Goal: Task Accomplishment & Management: Use online tool/utility

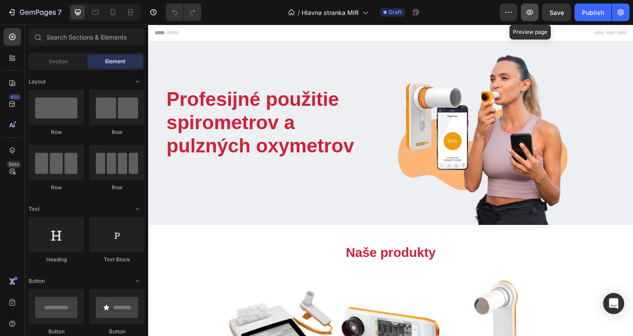
click at [529, 12] on icon "button" at bounding box center [530, 12] width 3 height 3
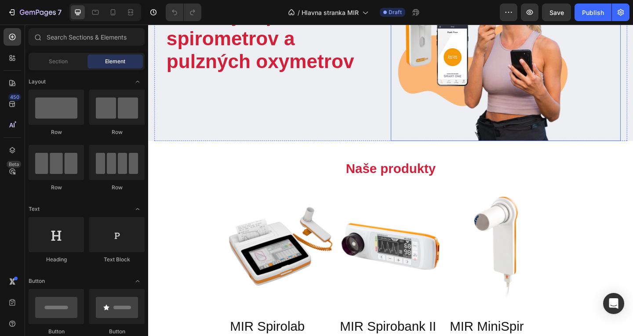
scroll to position [108, 0]
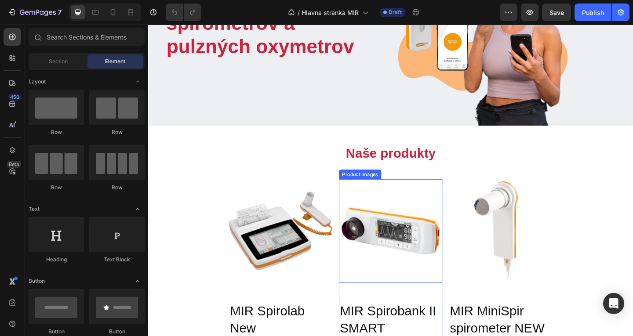
click at [441, 205] on img at bounding box center [412, 249] width 113 height 113
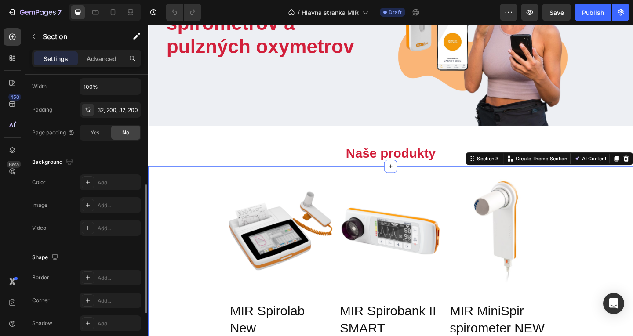
scroll to position [265, 0]
click at [86, 180] on icon at bounding box center [87, 180] width 7 height 7
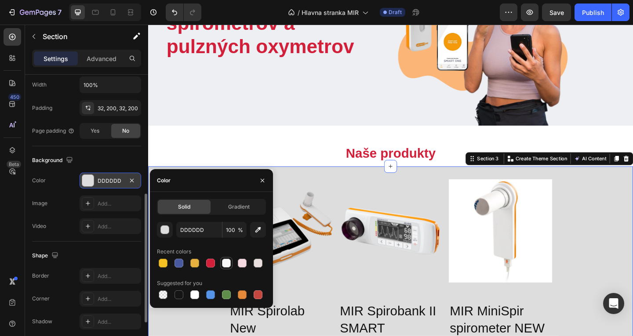
click at [226, 263] on div at bounding box center [226, 263] width 9 height 9
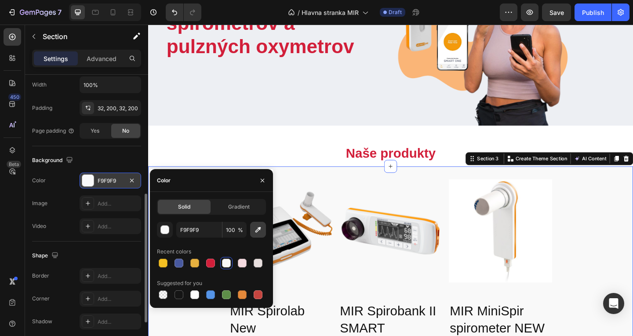
click at [263, 231] on button "button" at bounding box center [258, 230] width 16 height 16
type input "FFFFFF"
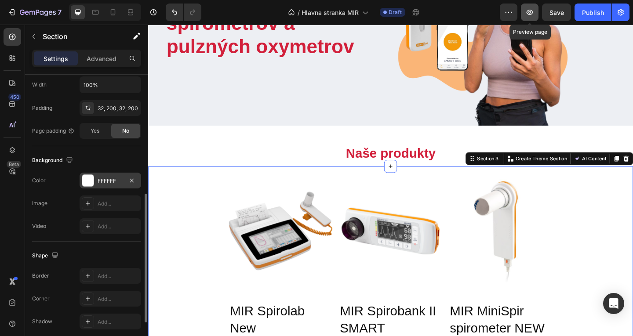
click at [533, 10] on icon "button" at bounding box center [530, 12] width 9 height 9
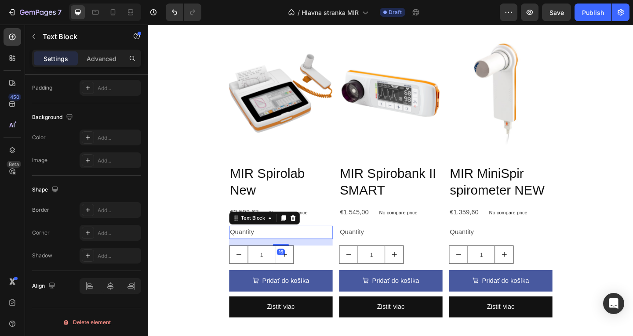
scroll to position [0, 0]
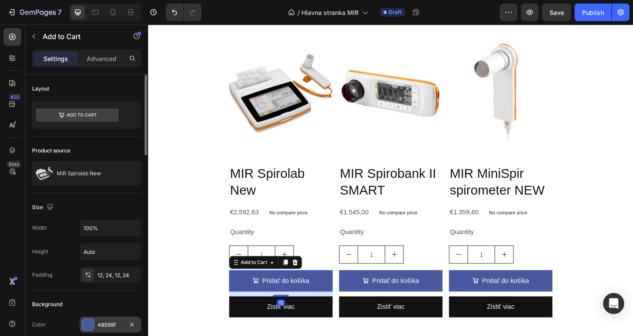
click at [114, 331] on div "48599F" at bounding box center [111, 325] width 62 height 16
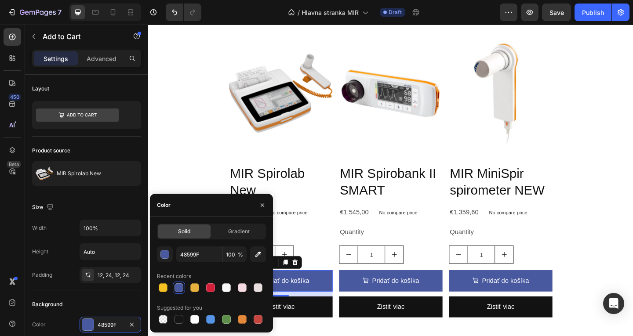
click at [217, 286] on div at bounding box center [211, 288] width 109 height 12
click at [211, 288] on div at bounding box center [210, 288] width 9 height 9
type input "D21F3A"
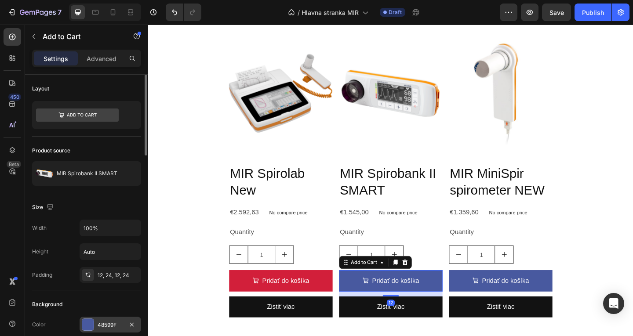
click at [108, 319] on div "48599F" at bounding box center [111, 325] width 62 height 16
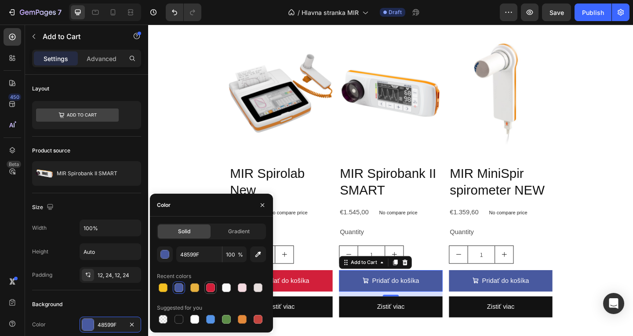
click at [213, 283] on div at bounding box center [210, 288] width 11 height 11
type input "D21F3A"
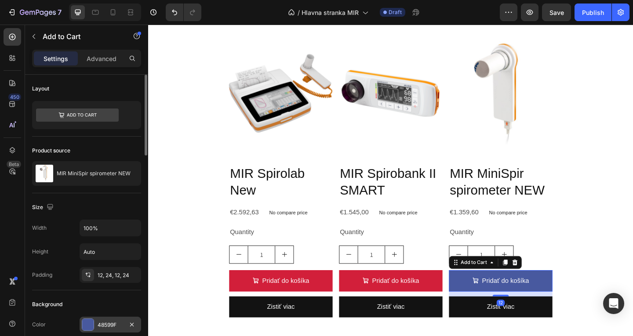
click at [85, 326] on div at bounding box center [87, 324] width 11 height 11
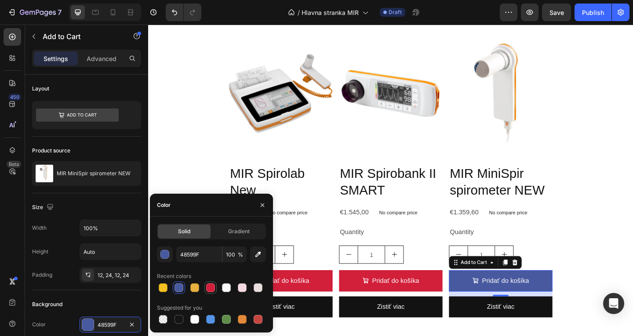
click at [206, 287] on div at bounding box center [210, 288] width 9 height 9
type input "D21F3A"
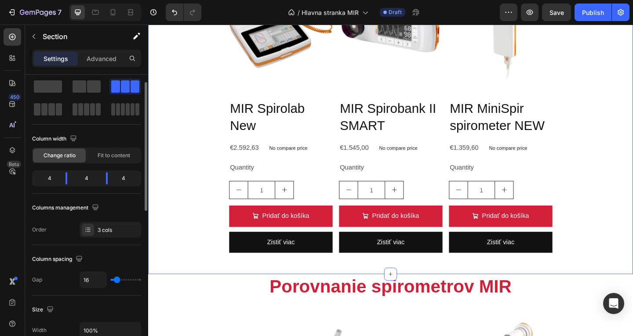
scroll to position [18, 0]
click at [95, 52] on div "Advanced" at bounding box center [102, 58] width 44 height 14
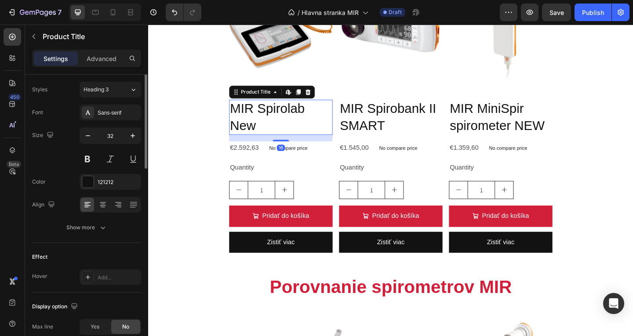
scroll to position [0, 0]
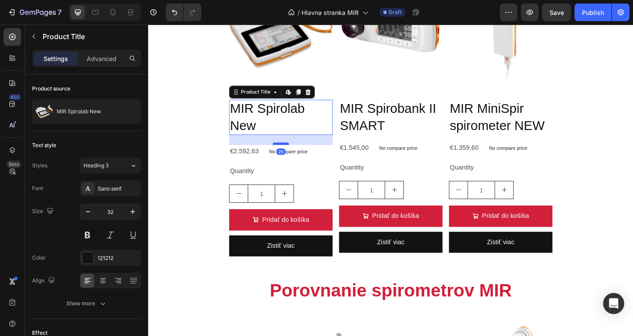
click at [294, 153] on div at bounding box center [293, 154] width 18 height 3
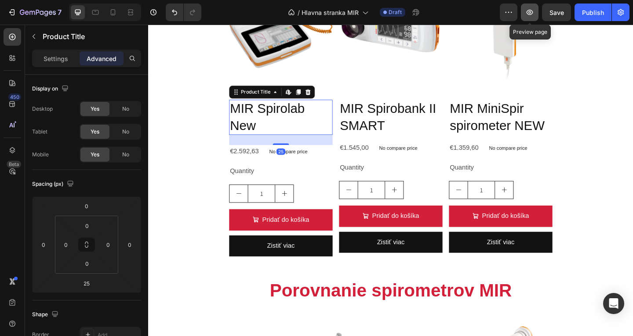
click at [537, 9] on button "button" at bounding box center [530, 13] width 18 height 18
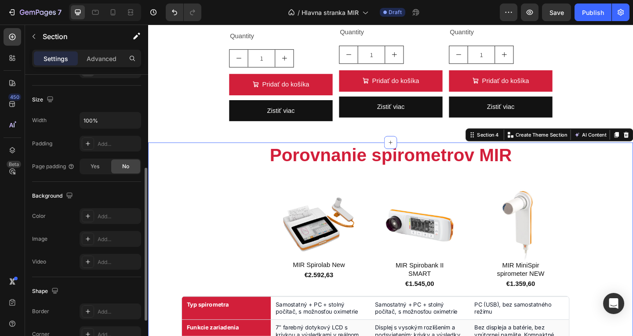
scroll to position [179, 0]
click at [102, 211] on div "Add..." at bounding box center [111, 216] width 62 height 16
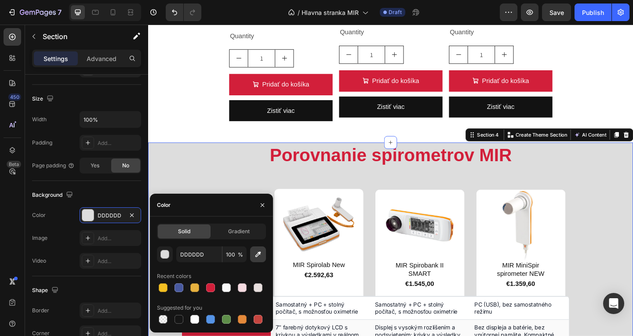
click at [260, 252] on icon "button" at bounding box center [259, 255] width 6 height 6
type input "FFFFFF"
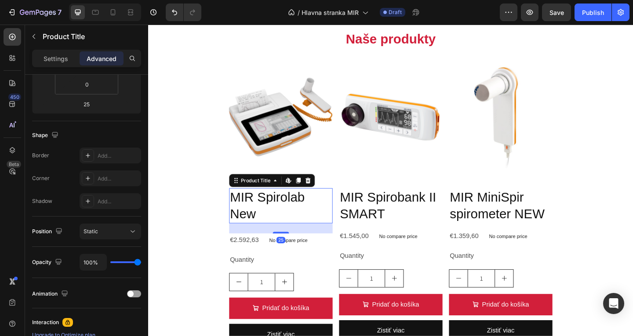
scroll to position [0, 0]
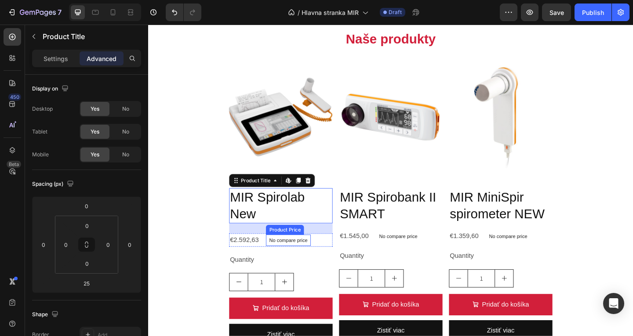
click at [288, 245] on div "MIR Spirolab New Product Title Edit content in Shopify 25 €2.592,63 Product Pri…" at bounding box center [292, 277] width 113 height 148
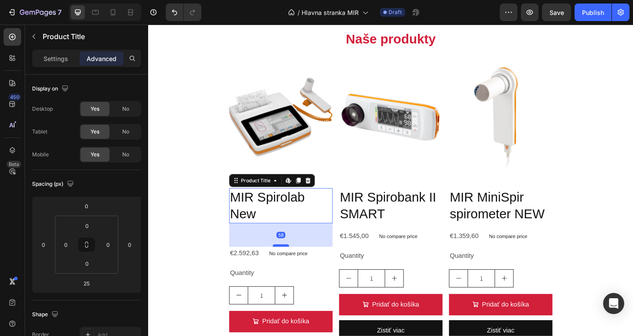
drag, startPoint x: 296, startPoint y: 248, endPoint x: 293, endPoint y: 263, distance: 14.3
click at [293, 264] on div at bounding box center [293, 265] width 18 height 3
click at [531, 9] on icon "button" at bounding box center [530, 12] width 9 height 9
click at [294, 265] on div at bounding box center [293, 266] width 18 height 3
click at [295, 265] on div at bounding box center [293, 266] width 18 height 3
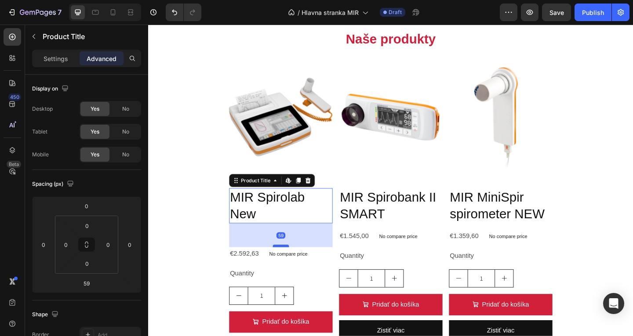
click at [295, 264] on div at bounding box center [293, 265] width 18 height 3
click at [295, 265] on div at bounding box center [293, 266] width 18 height 3
click at [295, 264] on div at bounding box center [293, 265] width 18 height 3
click at [295, 265] on div at bounding box center [293, 266] width 18 height 3
type input "58"
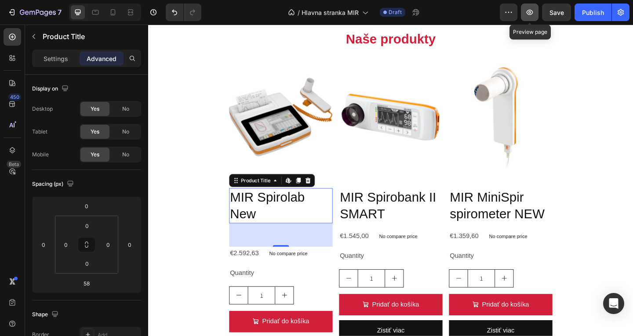
click at [529, 15] on icon "button" at bounding box center [530, 12] width 9 height 9
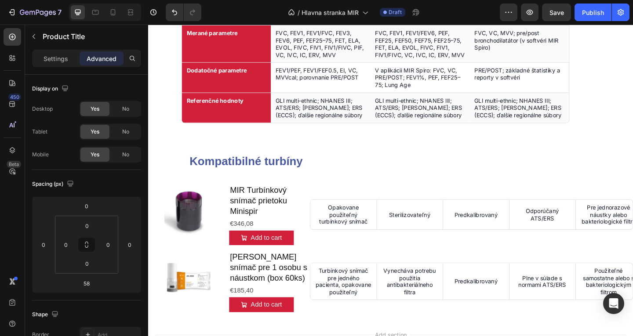
scroll to position [1010, 0]
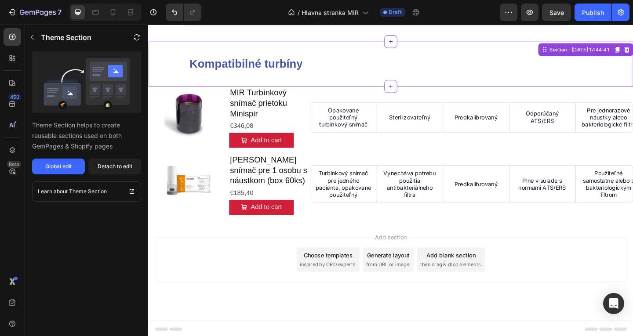
click at [168, 69] on div "Kompatibilné turbíny Text Block Section - Sep 26 17:44:41" at bounding box center [412, 67] width 528 height 49
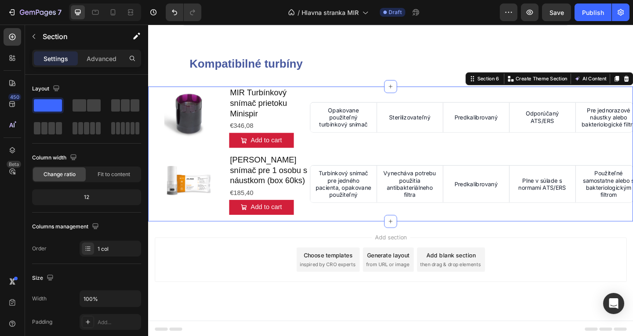
click at [329, 162] on div "Product Images MIR Turbínkový snímač prietoku Minispir Product Title €346,08 Pr…" at bounding box center [412, 165] width 528 height 146
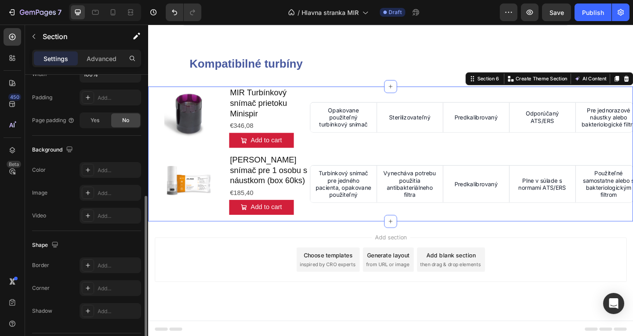
scroll to position [226, 0]
click at [88, 169] on icon at bounding box center [88, 169] width 4 height 4
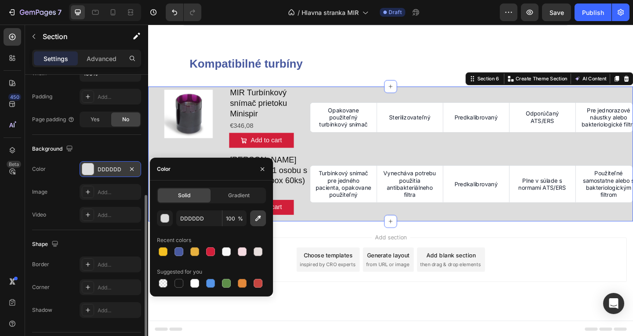
click at [258, 215] on icon "button" at bounding box center [258, 218] width 9 height 9
type input "FFFFFF"
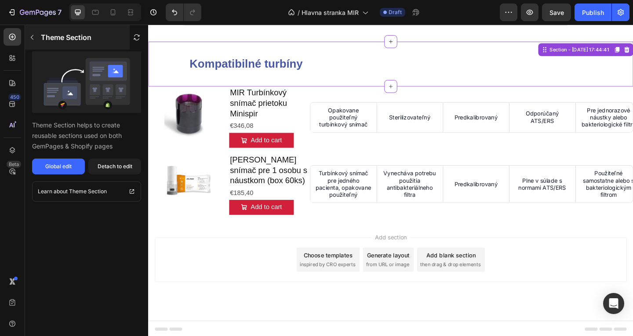
click at [29, 40] on icon "button" at bounding box center [32, 37] width 7 height 7
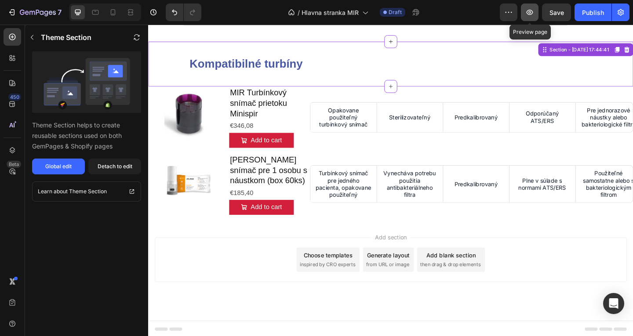
click at [529, 14] on icon "button" at bounding box center [530, 12] width 7 height 5
click at [232, 69] on strong "Kompatibilné turbíny" at bounding box center [254, 67] width 123 height 14
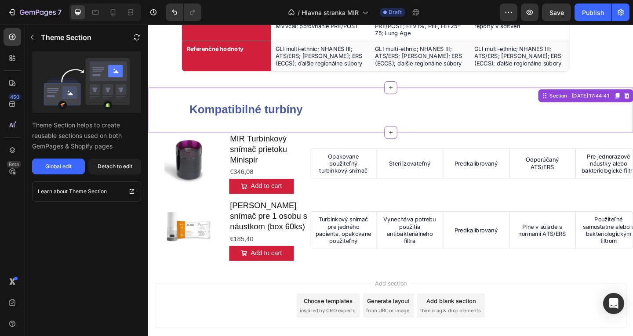
scroll to position [956, 0]
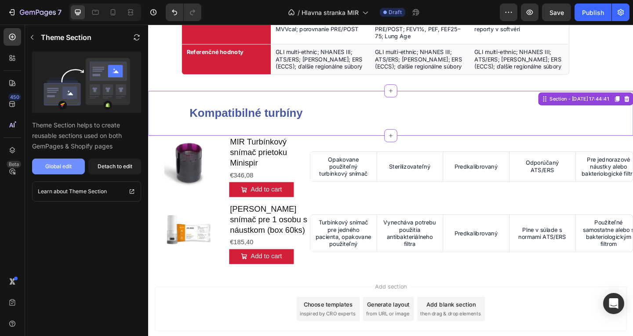
click at [73, 168] on button "Global edit" at bounding box center [58, 167] width 53 height 16
click at [122, 166] on div "Detach to edit" at bounding box center [115, 167] width 35 height 8
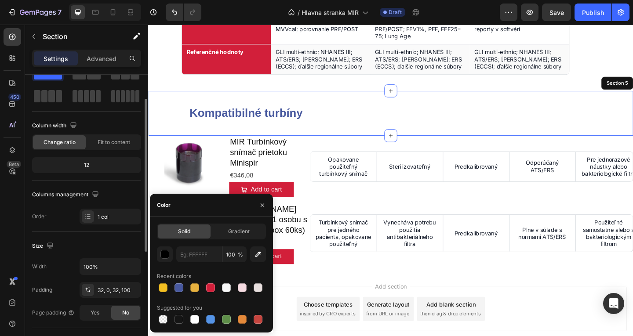
scroll to position [37, 0]
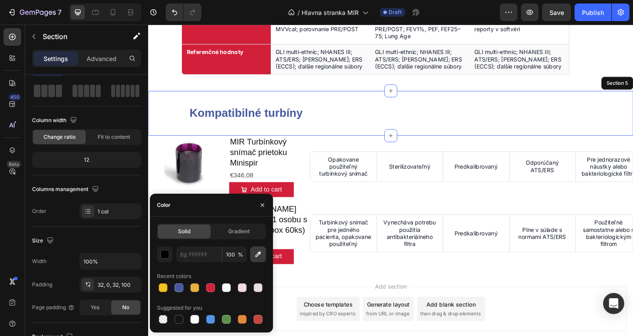
click at [255, 250] on button "button" at bounding box center [258, 255] width 16 height 16
type input "FFFFFF"
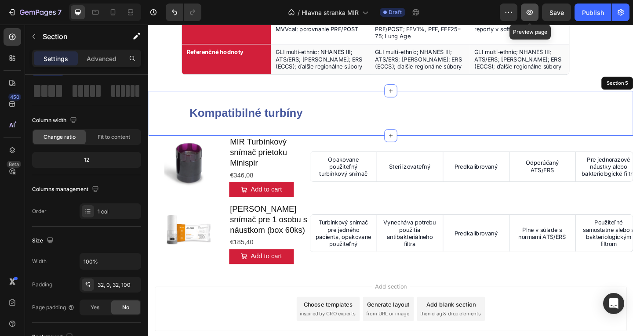
click at [525, 7] on button "button" at bounding box center [530, 13] width 18 height 18
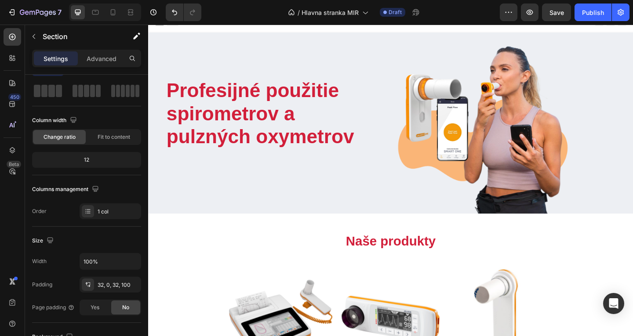
scroll to position [0, 0]
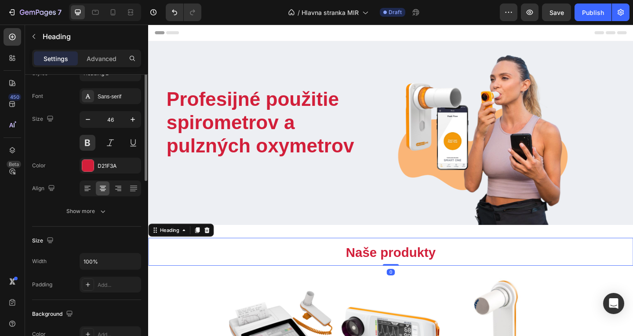
click at [339, 265] on h2 "Naše produkty" at bounding box center [412, 272] width 528 height 30
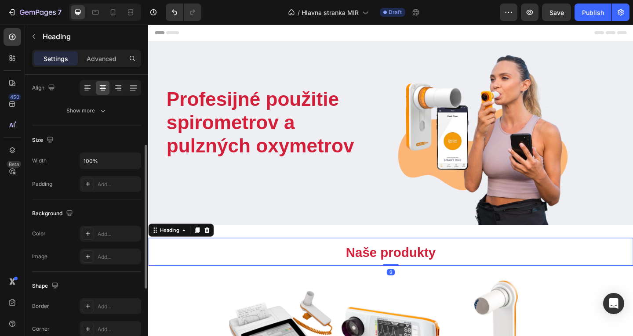
scroll to position [139, 0]
click at [91, 231] on div at bounding box center [88, 233] width 12 height 12
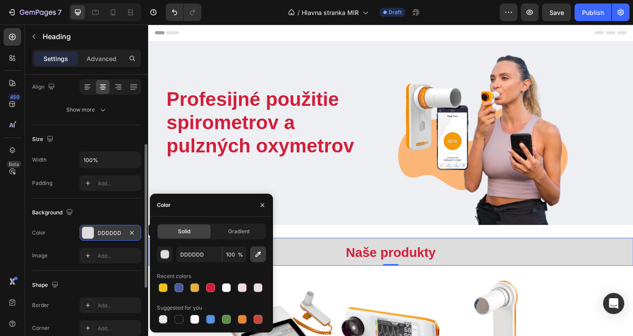
click at [254, 255] on icon "button" at bounding box center [258, 254] width 9 height 9
type input "FFFFFF"
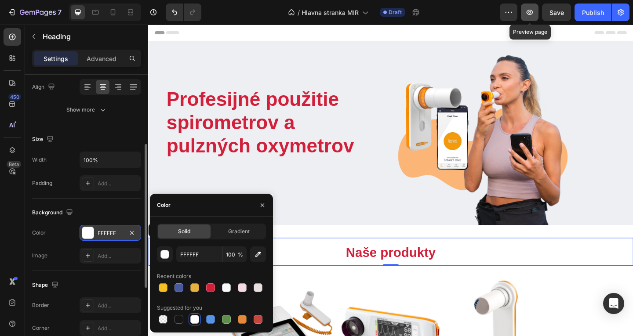
click at [528, 11] on icon "button" at bounding box center [530, 12] width 9 height 9
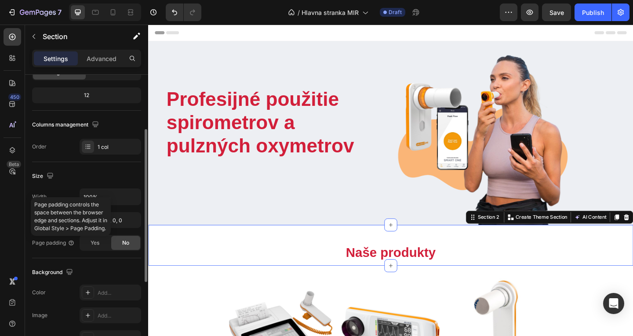
scroll to position [123, 0]
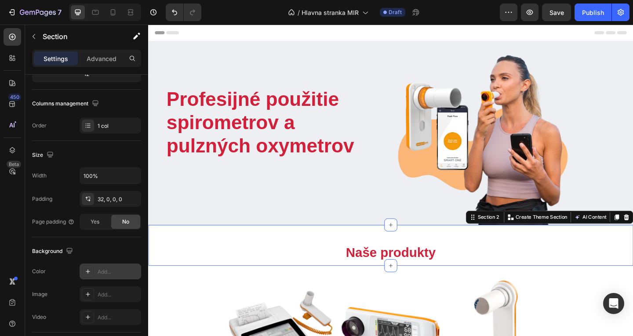
click at [84, 274] on div at bounding box center [88, 272] width 12 height 12
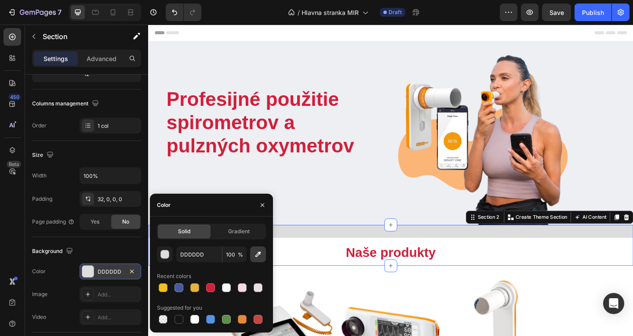
click at [263, 254] on button "button" at bounding box center [258, 255] width 16 height 16
type input "FFFFFF"
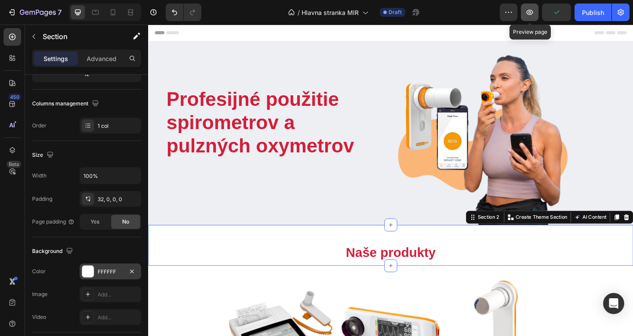
click at [531, 11] on icon "button" at bounding box center [530, 12] width 9 height 9
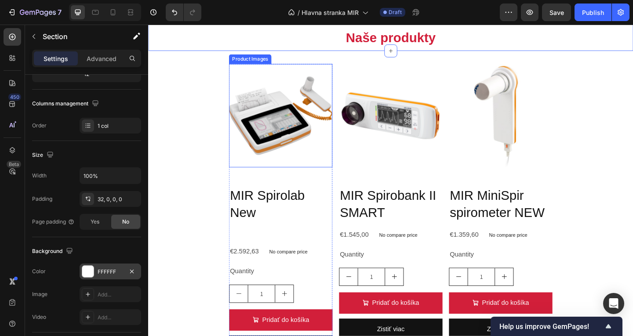
scroll to position [232, 0]
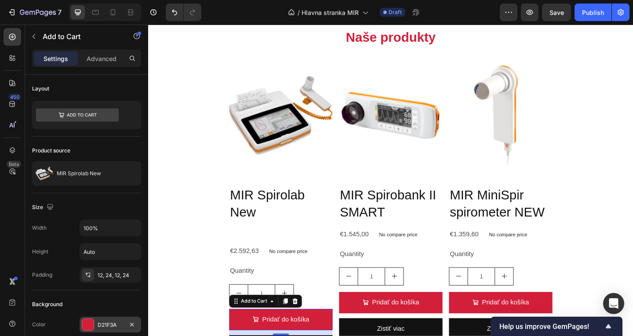
click at [105, 325] on div "D21F3A" at bounding box center [111, 325] width 26 height 8
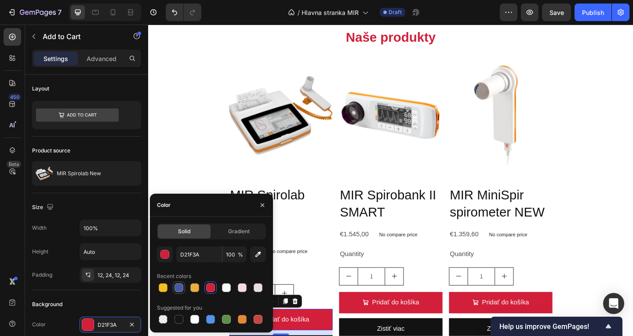
click at [183, 289] on div at bounding box center [179, 288] width 9 height 9
type input "48599F"
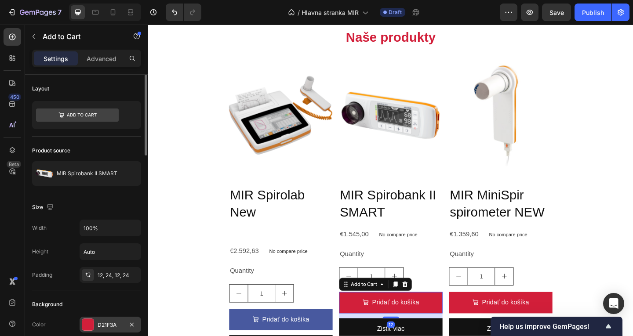
click at [107, 326] on div "D21F3A" at bounding box center [111, 325] width 26 height 8
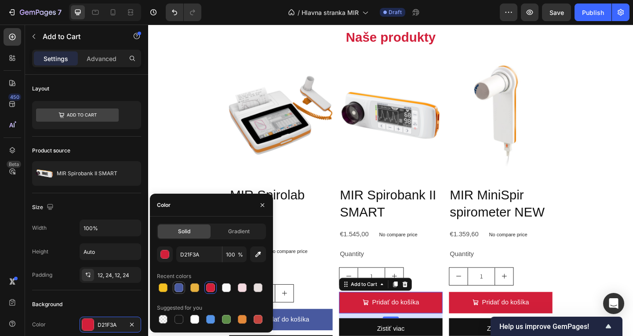
click at [179, 285] on div at bounding box center [179, 288] width 9 height 9
type input "48599F"
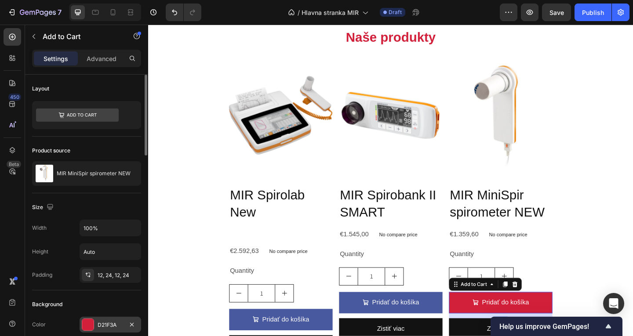
click at [93, 324] on div at bounding box center [87, 324] width 11 height 11
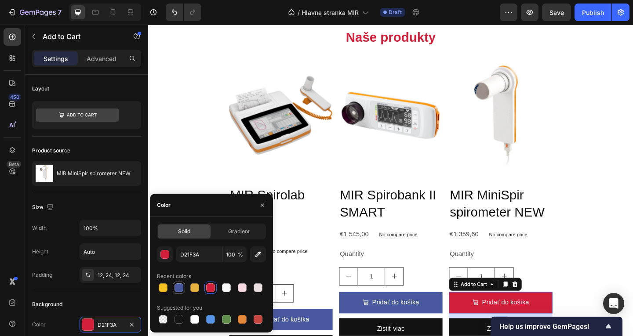
click at [182, 289] on div at bounding box center [179, 288] width 9 height 9
type input "48599F"
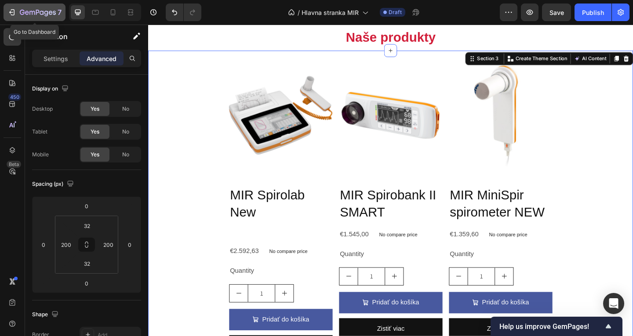
click at [35, 13] on icon "button" at bounding box center [38, 12] width 36 height 7
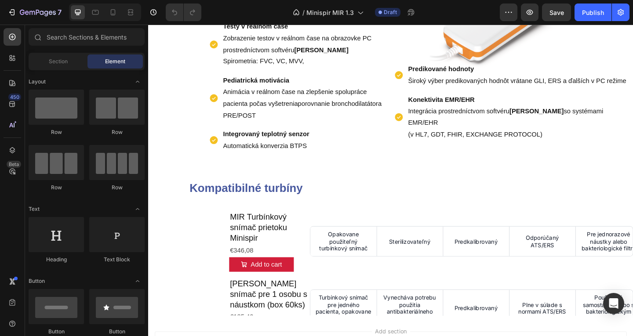
scroll to position [515, 0]
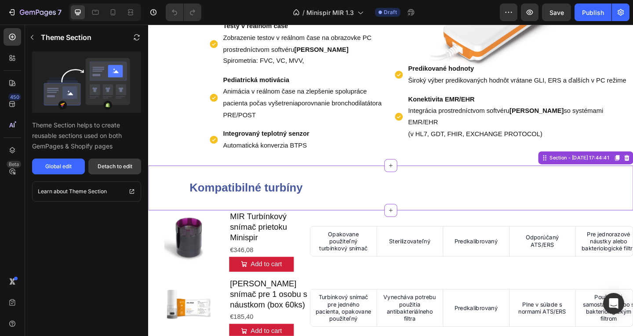
click at [103, 170] on div "Detach to edit" at bounding box center [115, 167] width 35 height 8
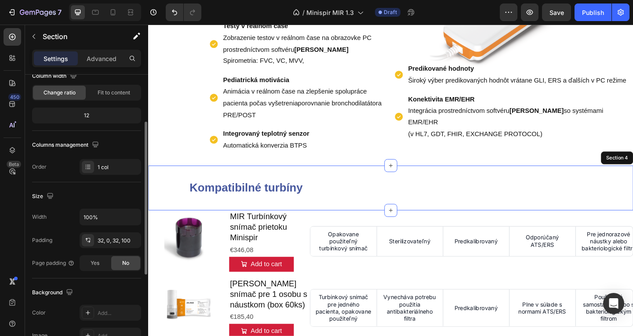
scroll to position [85, 0]
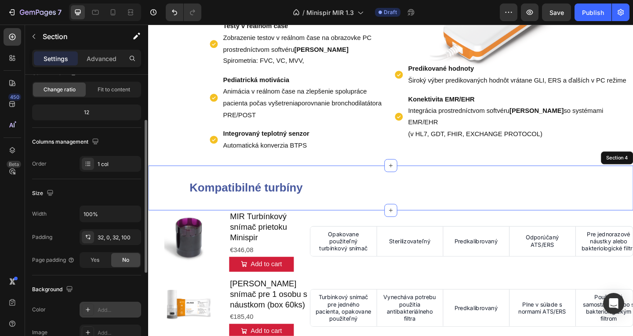
click at [89, 304] on div at bounding box center [88, 310] width 12 height 12
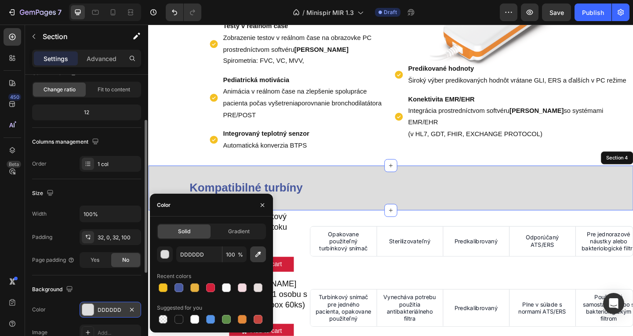
click at [256, 260] on button "button" at bounding box center [258, 255] width 16 height 16
type input "FFFFFF"
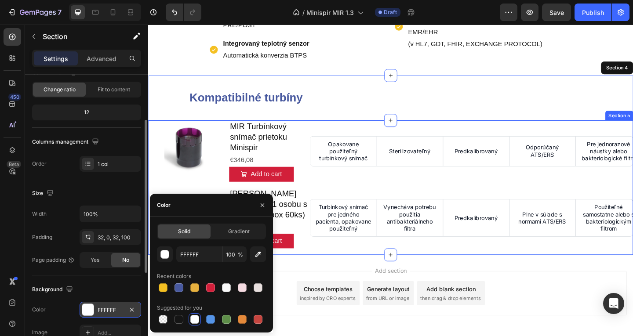
scroll to position [614, 0]
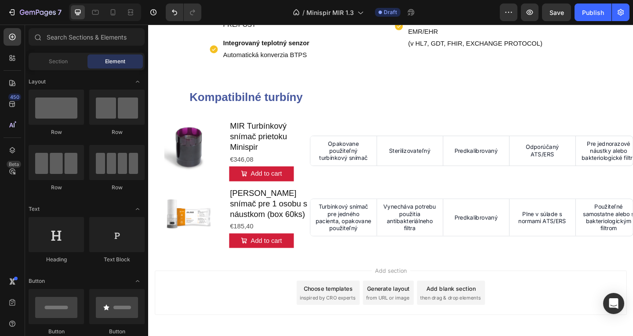
click at [320, 285] on div "Add section Choose templates inspired by CRO experts Generate layout from URL o…" at bounding box center [412, 329] width 528 height 108
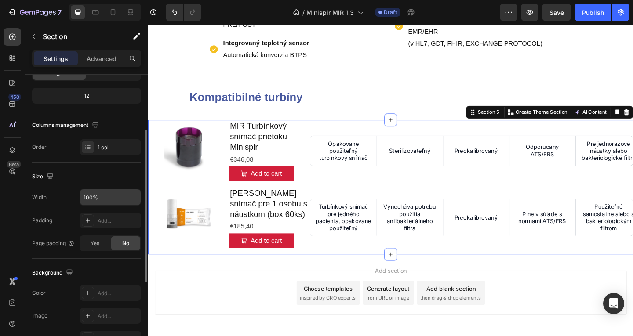
scroll to position [102, 0]
click at [89, 291] on icon at bounding box center [87, 292] width 7 height 7
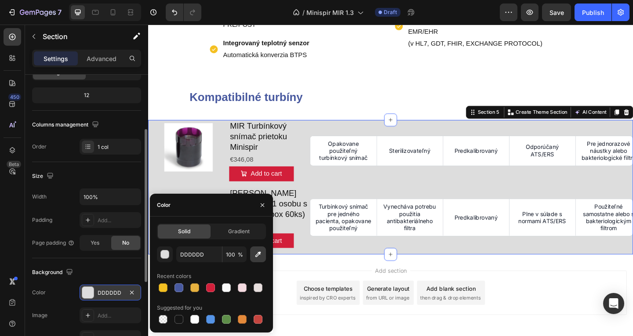
click at [258, 254] on icon "button" at bounding box center [259, 255] width 6 height 6
type input "FFFFFF"
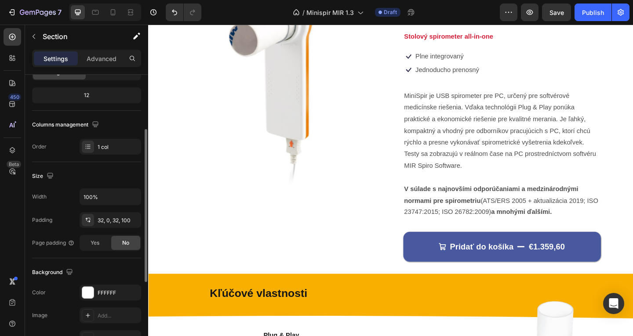
scroll to position [63, 0]
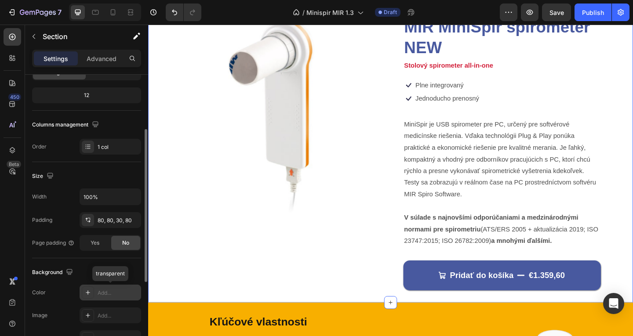
click at [99, 295] on div "Add..." at bounding box center [118, 293] width 41 height 8
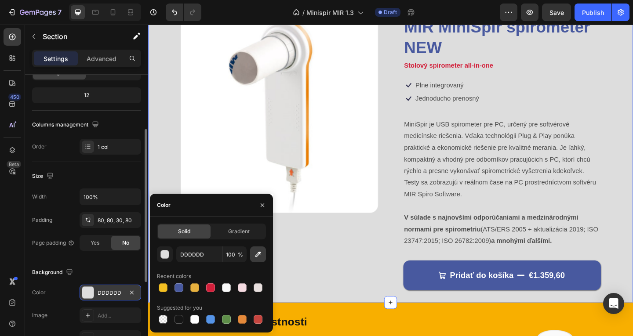
click at [256, 253] on icon "button" at bounding box center [258, 254] width 9 height 9
type input "FFFFFF"
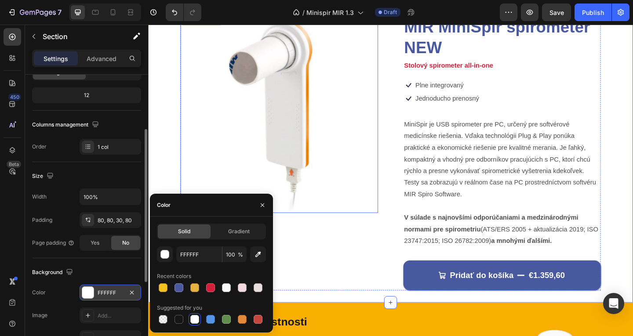
scroll to position [0, 0]
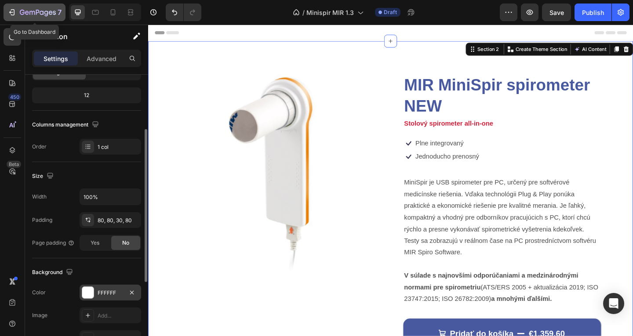
click at [43, 8] on div "7" at bounding box center [41, 12] width 42 height 11
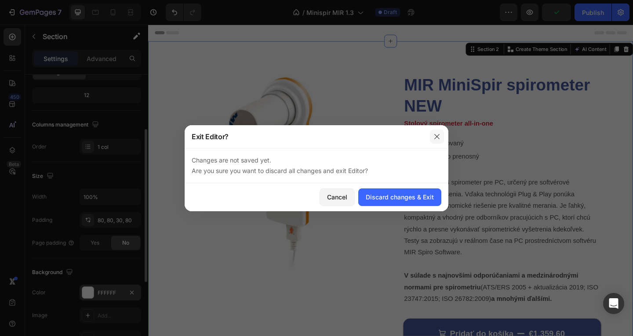
click at [438, 133] on icon "button" at bounding box center [437, 136] width 7 height 7
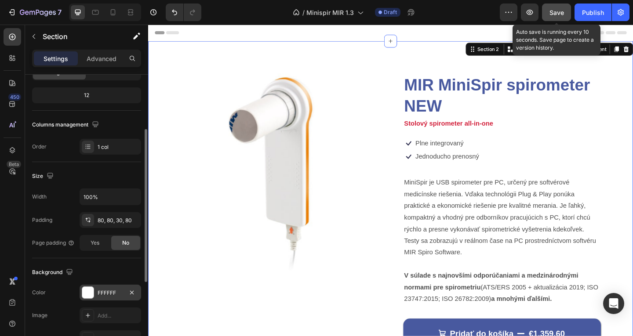
click at [561, 9] on span "Save" at bounding box center [557, 12] width 15 height 7
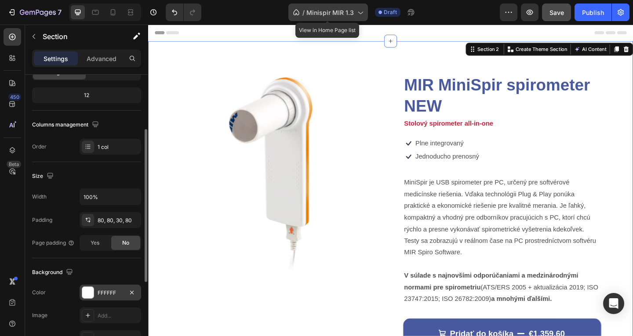
click at [326, 10] on span "Minispir MIR 1.3" at bounding box center [330, 12] width 47 height 9
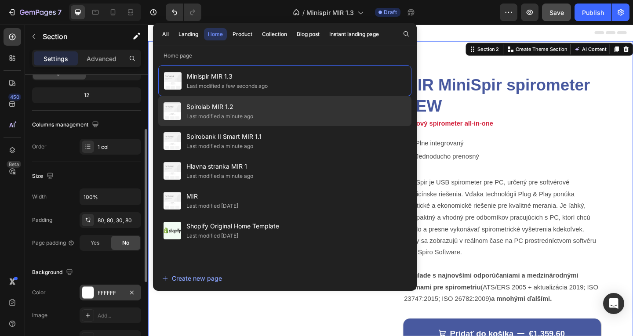
click at [231, 106] on span "Spirolab MIR 1.2" at bounding box center [219, 107] width 67 height 11
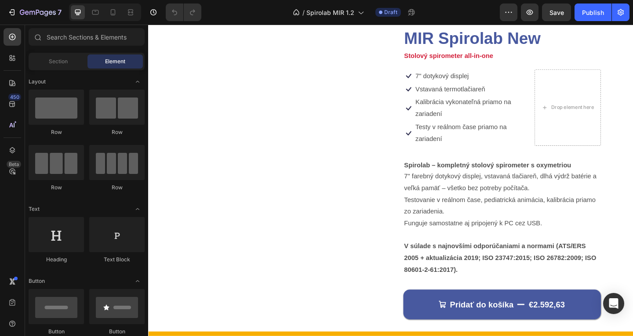
scroll to position [51, 0]
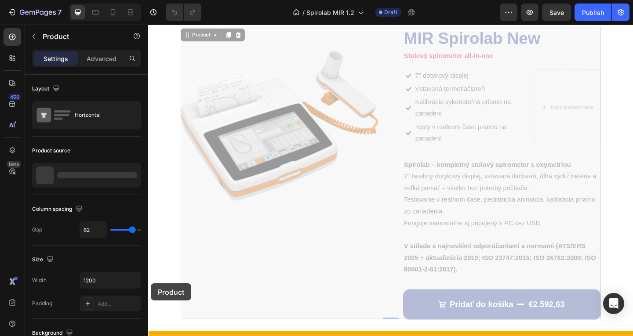
drag, startPoint x: 196, startPoint y: 303, endPoint x: 152, endPoint y: 306, distance: 44.5
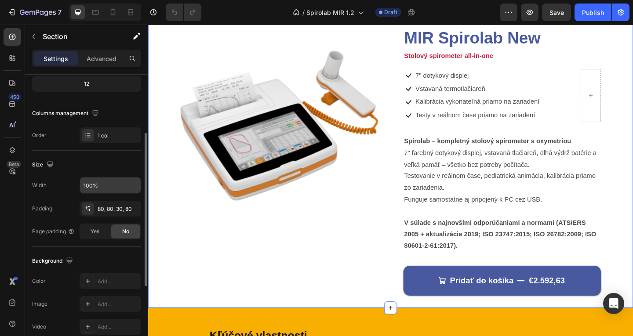
scroll to position [114, 0]
click at [95, 285] on div "Add..." at bounding box center [111, 281] width 62 height 16
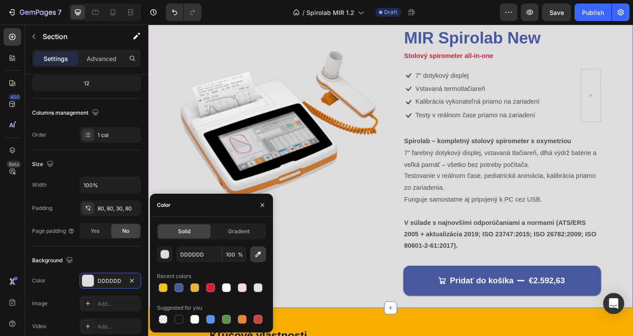
click at [262, 252] on icon "button" at bounding box center [258, 254] width 9 height 9
type input "FFFFFF"
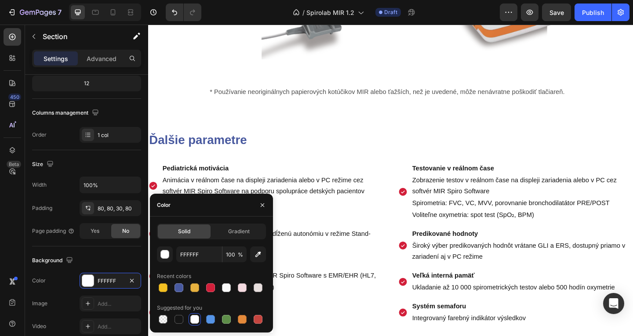
scroll to position [672, 0]
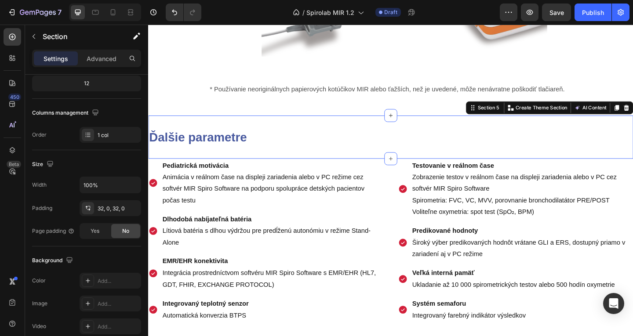
click at [421, 171] on div "Ďalšie parametre Heading Section 5 Create Theme Section AI Content Write with G…" at bounding box center [412, 147] width 528 height 47
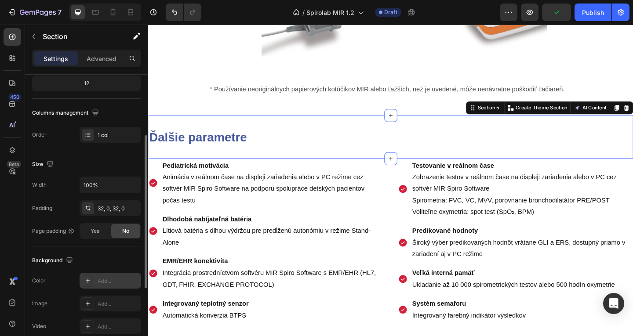
click at [106, 289] on div "Add..." at bounding box center [111, 281] width 62 height 16
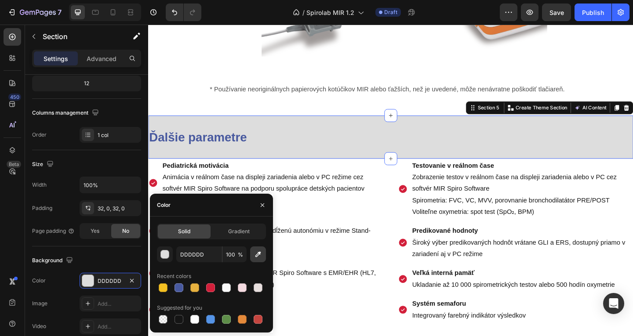
click at [256, 257] on icon "button" at bounding box center [258, 254] width 9 height 9
type input "FFFFFF"
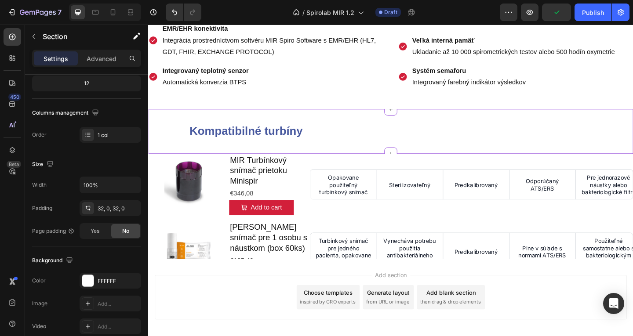
scroll to position [939, 0]
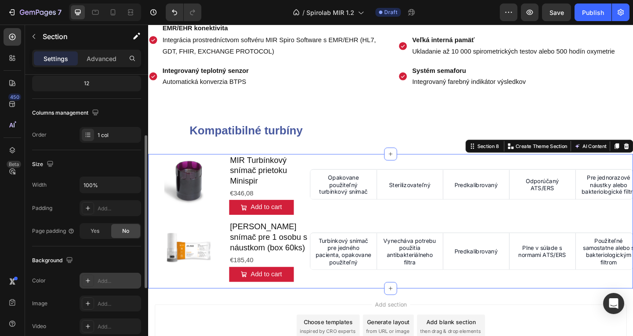
click at [104, 280] on div "Add..." at bounding box center [118, 282] width 41 height 8
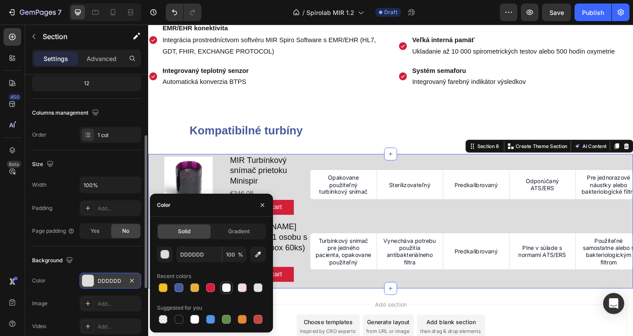
click at [229, 287] on div at bounding box center [226, 288] width 9 height 9
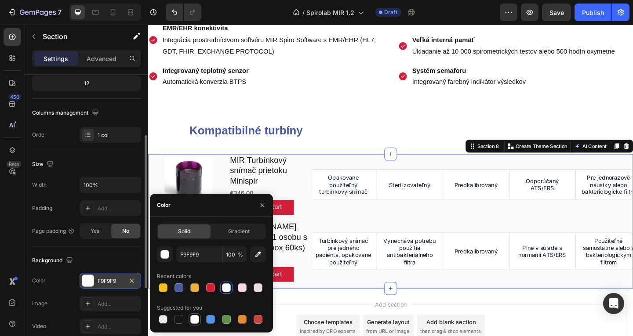
click at [197, 321] on div at bounding box center [194, 319] width 9 height 9
type input "FFFFFF"
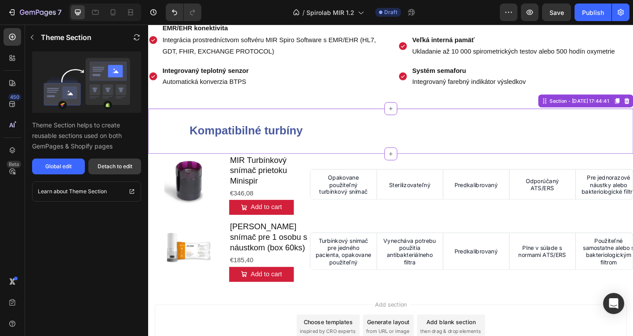
click at [108, 167] on div "Detach to edit" at bounding box center [115, 167] width 35 height 8
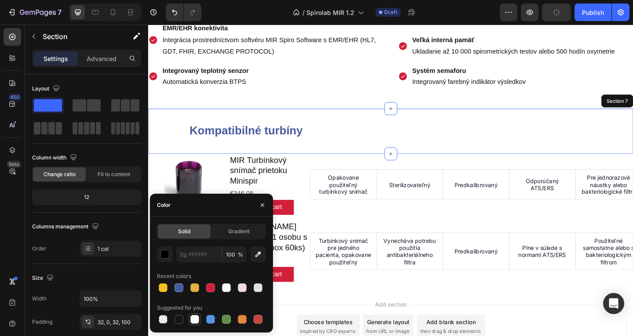
click at [196, 320] on div at bounding box center [194, 319] width 9 height 9
type input "FFFFFF"
click at [260, 205] on icon "button" at bounding box center [262, 205] width 7 height 7
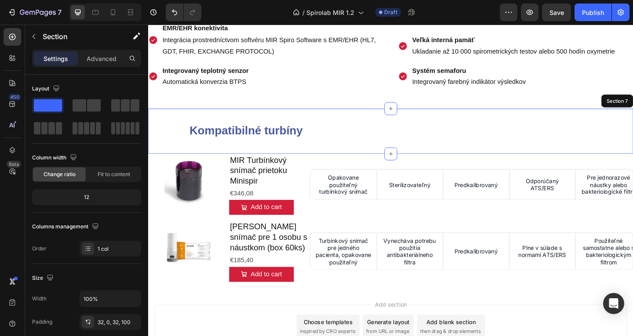
scroll to position [1013, 0]
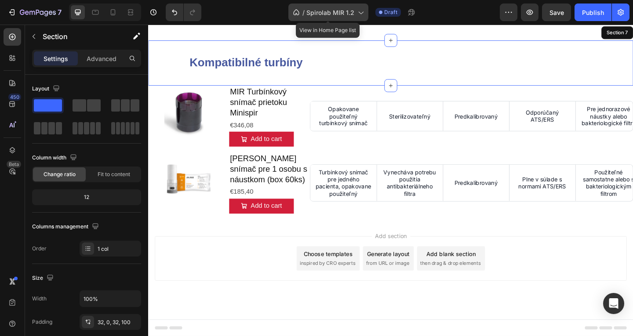
click at [323, 13] on span "Spirolab MIR 1.2" at bounding box center [331, 12] width 48 height 9
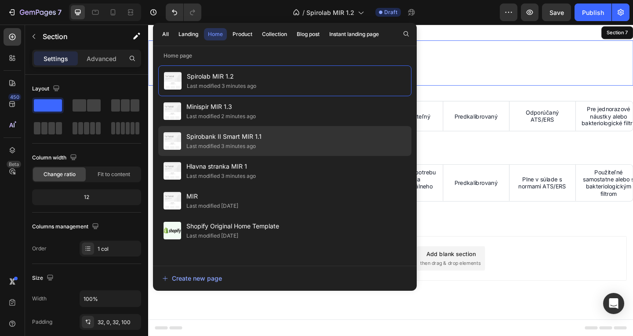
click at [254, 142] on div "Last modified 3 minutes ago" at bounding box center [220, 146] width 69 height 9
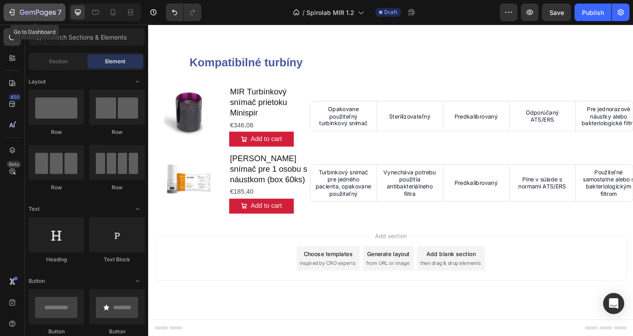
click at [47, 12] on icon "button" at bounding box center [38, 12] width 36 height 7
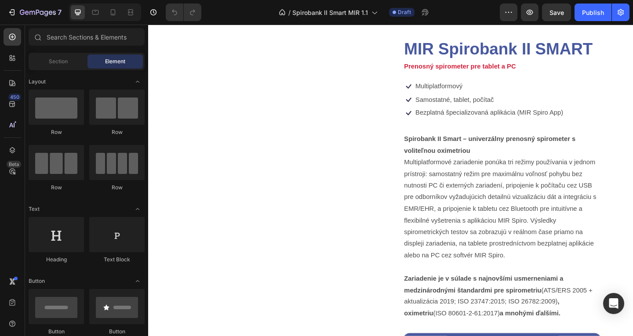
scroll to position [40, 0]
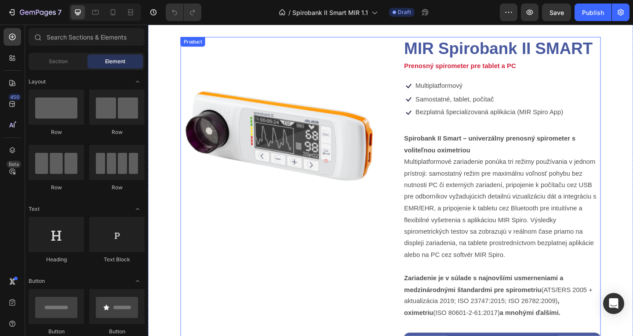
click at [394, 269] on div "Product Images" at bounding box center [290, 215] width 215 height 354
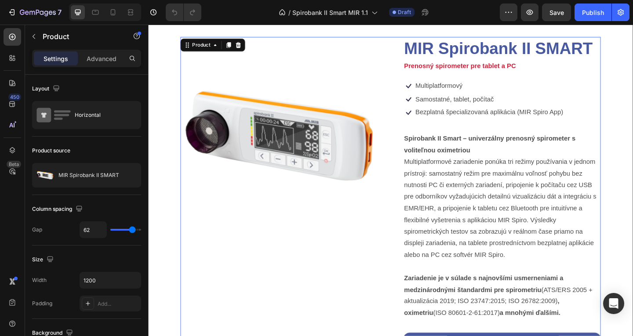
click at [162, 265] on div "Product Images MIR Spirobank II SMART Product Title Prenosný spirometer pre tab…" at bounding box center [412, 204] width 528 height 403
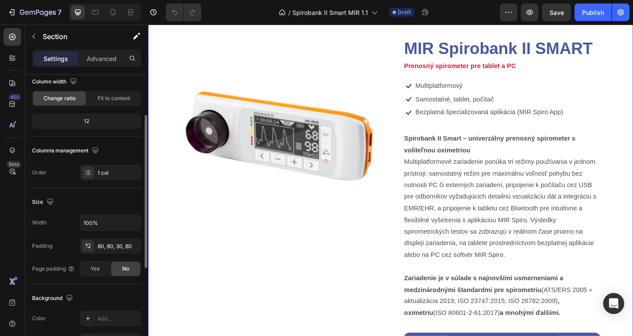
scroll to position [77, 0]
click at [92, 321] on div at bounding box center [88, 318] width 12 height 12
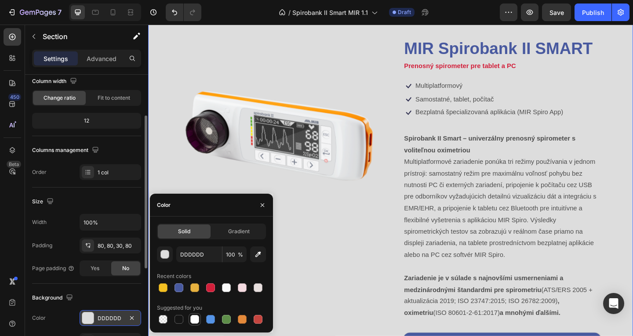
click at [192, 320] on div at bounding box center [194, 319] width 9 height 9
type input "FFFFFF"
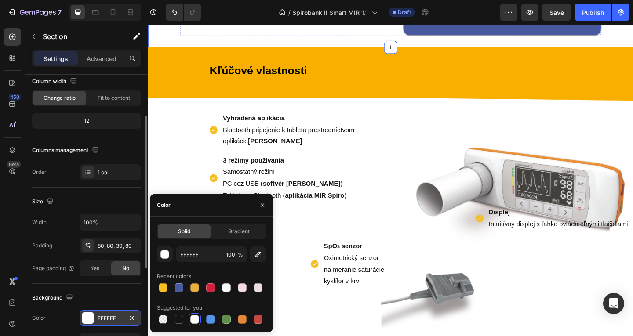
scroll to position [400, 0]
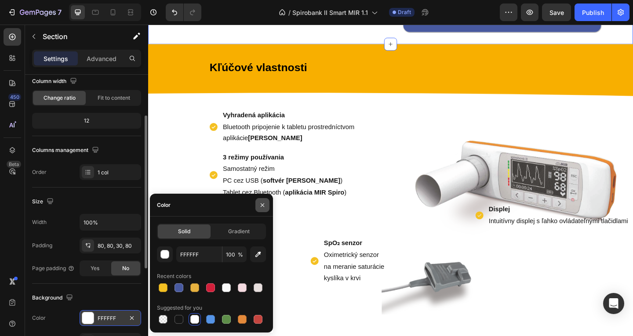
click at [261, 205] on icon "button" at bounding box center [262, 205] width 7 height 7
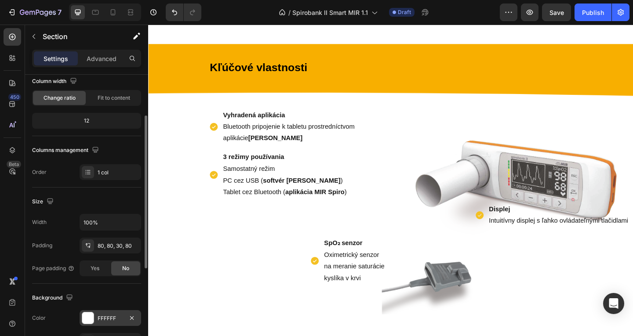
scroll to position [717, 0]
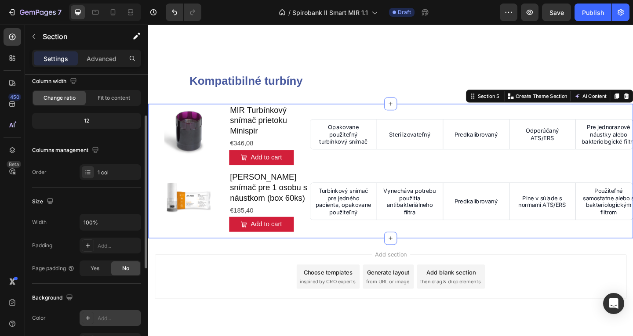
click at [80, 314] on div "Add..." at bounding box center [111, 318] width 62 height 16
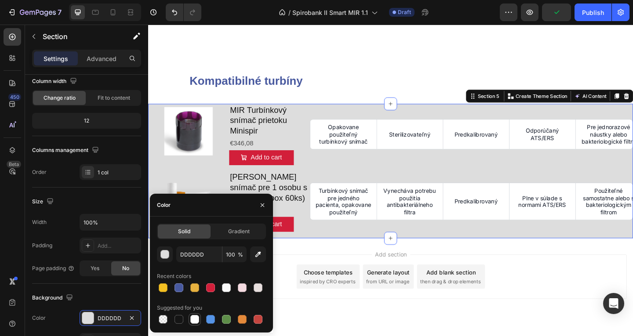
click at [192, 318] on div at bounding box center [194, 319] width 9 height 9
type input "FFFFFF"
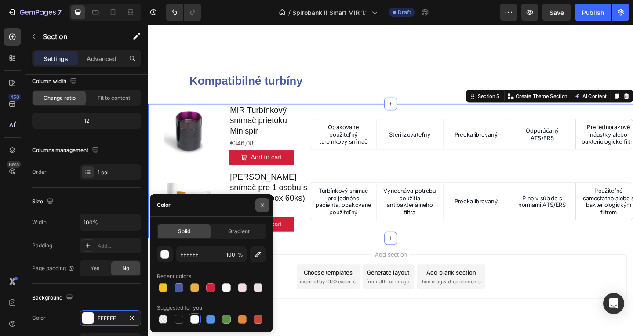
click at [263, 204] on icon "button" at bounding box center [262, 205] width 7 height 7
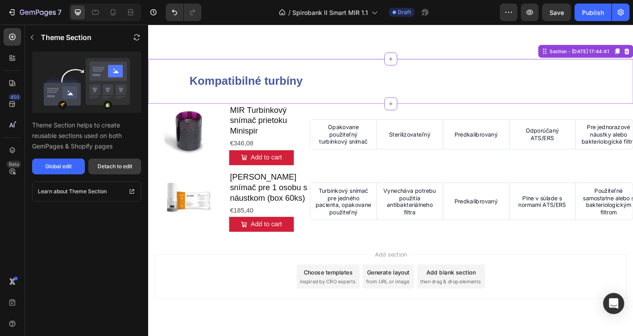
click at [107, 162] on button "Detach to edit" at bounding box center [114, 167] width 53 height 16
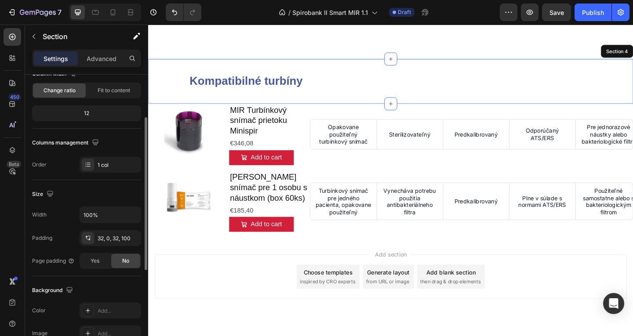
scroll to position [87, 0]
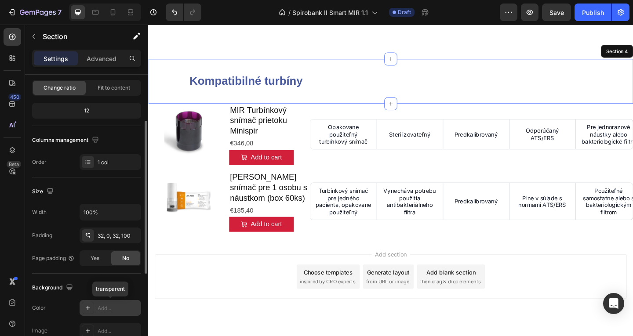
click at [85, 313] on div at bounding box center [88, 308] width 12 height 12
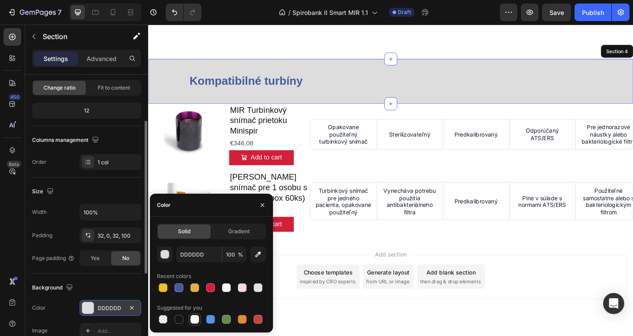
click at [195, 318] on div at bounding box center [194, 319] width 9 height 9
type input "FFFFFF"
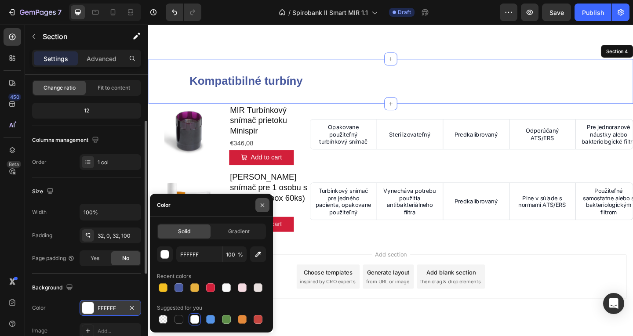
click at [261, 202] on icon "button" at bounding box center [262, 205] width 7 height 7
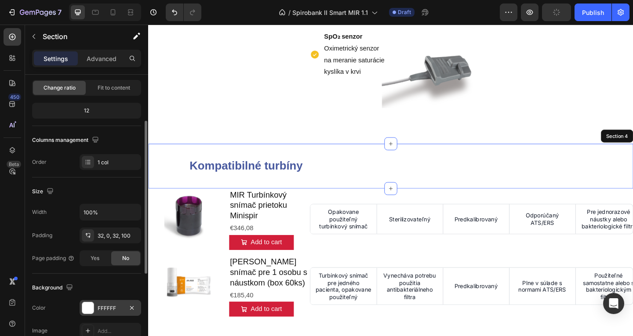
scroll to position [623, 0]
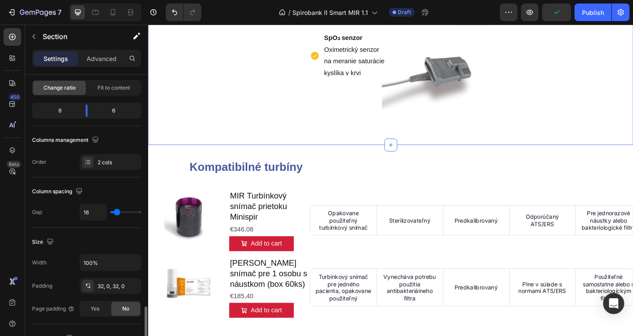
scroll to position [220, 0]
